Goal: Check status: Check status

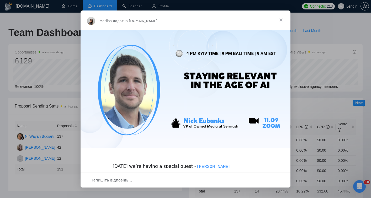
click at [282, 18] on span "Закрити" at bounding box center [280, 19] width 19 height 19
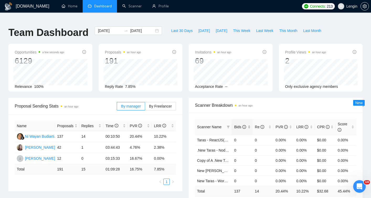
click at [250, 124] on div "Bids" at bounding box center [242, 127] width 17 height 6
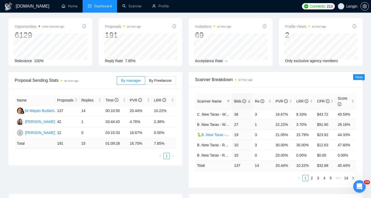
scroll to position [26, 0]
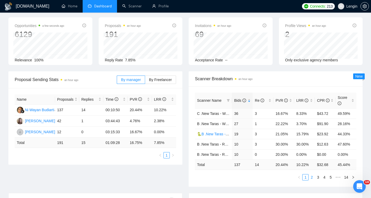
click at [311, 174] on link "2" at bounding box center [311, 177] width 6 height 6
click at [306, 174] on link "1" at bounding box center [305, 177] width 6 height 6
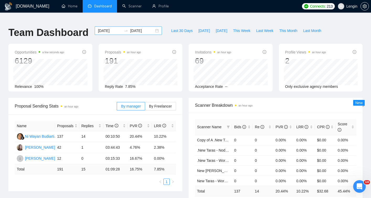
click at [105, 28] on input "[DATE]" at bounding box center [110, 31] width 24 height 6
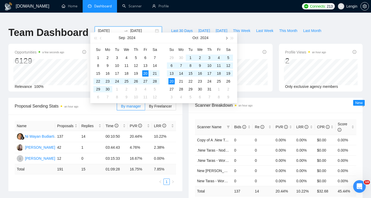
click at [227, 37] on span "button" at bounding box center [226, 38] width 3 height 3
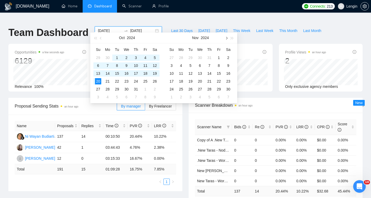
click at [227, 37] on span "button" at bounding box center [226, 38] width 3 height 3
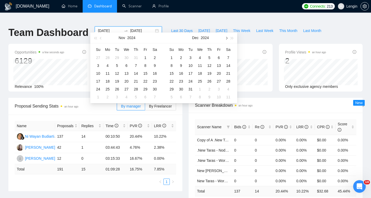
click at [227, 37] on span "button" at bounding box center [226, 38] width 3 height 3
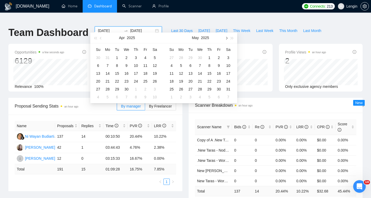
click at [227, 37] on span "button" at bounding box center [226, 38] width 3 height 3
click at [227, 38] on span "button" at bounding box center [226, 38] width 3 height 3
type input "2025-08-27"
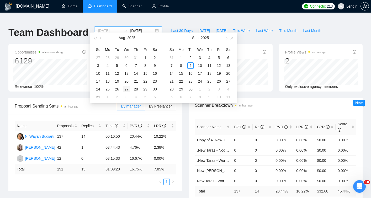
click at [127, 89] on div "27" at bounding box center [126, 89] width 6 height 6
click at [227, 38] on span "button" at bounding box center [226, 38] width 3 height 3
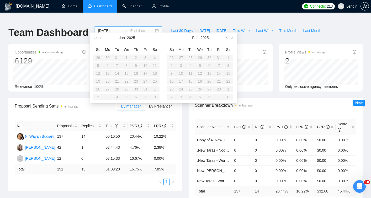
click at [227, 38] on span "button" at bounding box center [226, 38] width 3 height 3
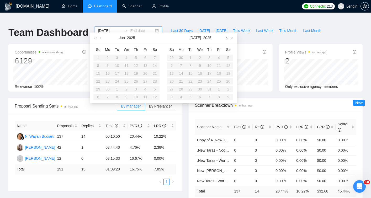
click at [227, 38] on span "button" at bounding box center [226, 38] width 3 height 3
type input "2025-08-28"
click at [227, 38] on span "button" at bounding box center [226, 38] width 3 height 3
type input "2025-09-10"
click at [200, 65] on div "10" at bounding box center [200, 65] width 6 height 6
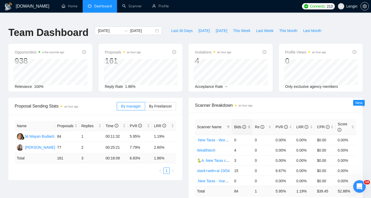
click at [250, 124] on div "Bids" at bounding box center [242, 127] width 17 height 6
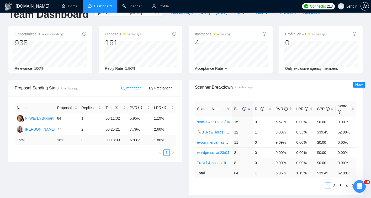
scroll to position [18, 0]
click at [335, 183] on link "2" at bounding box center [334, 186] width 6 height 6
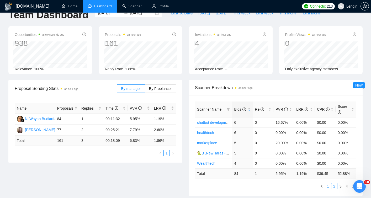
click at [329, 183] on link "1" at bounding box center [328, 186] width 6 height 6
click at [334, 183] on link "2" at bounding box center [334, 186] width 6 height 6
click at [339, 183] on link "3" at bounding box center [340, 186] width 6 height 6
click at [336, 183] on link "2" at bounding box center [334, 186] width 6 height 6
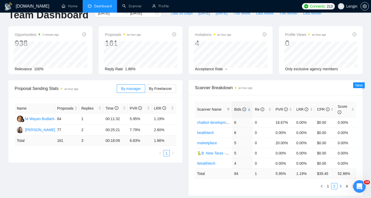
click at [339, 183] on link "3" at bounding box center [340, 186] width 6 height 6
click at [336, 183] on link "2" at bounding box center [334, 186] width 6 height 6
click at [329, 183] on link "1" at bounding box center [328, 186] width 6 height 6
